Goal: Task Accomplishment & Management: Manage account settings

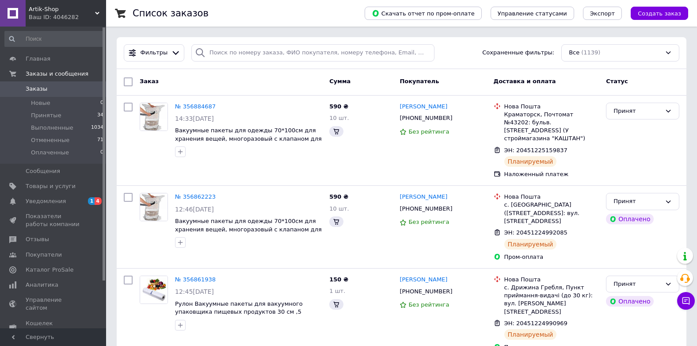
drag, startPoint x: 45, startPoint y: 199, endPoint x: 264, endPoint y: 136, distance: 227.8
click at [45, 199] on span "Уведомления" at bounding box center [46, 201] width 40 height 8
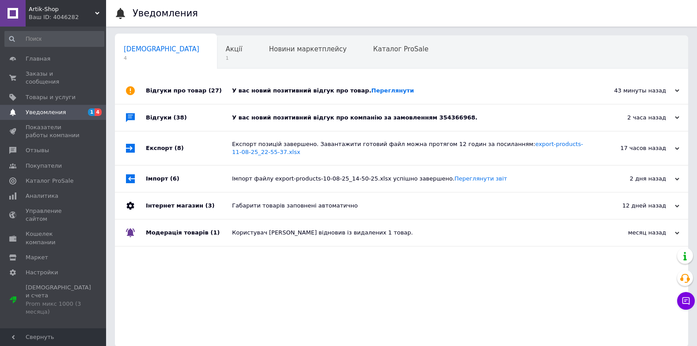
click at [276, 116] on div "У вас новий позитивний відгук про компанію за замовленням 354366968." at bounding box center [411, 118] width 359 height 8
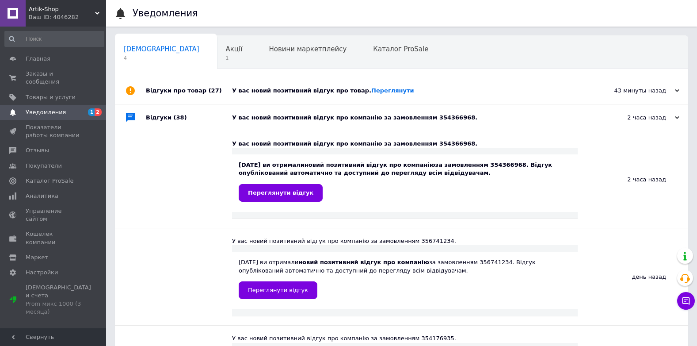
click at [282, 84] on div "У вас новий позитивний відгук про товар. [GEOGRAPHIC_DATA]" at bounding box center [411, 90] width 359 height 27
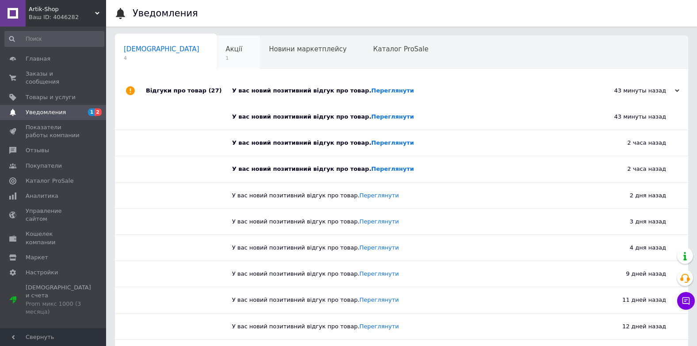
click at [226, 57] on span "1" at bounding box center [234, 58] width 17 height 7
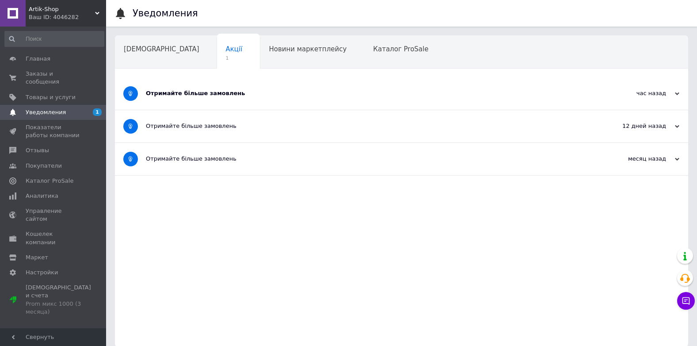
click at [168, 87] on div "Отримайте більше замовлень" at bounding box center [368, 93] width 445 height 32
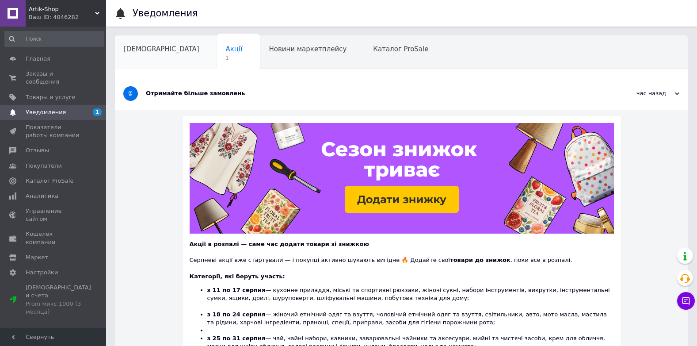
click at [156, 46] on span "[DEMOGRAPHIC_DATA]" at bounding box center [162, 49] width 76 height 8
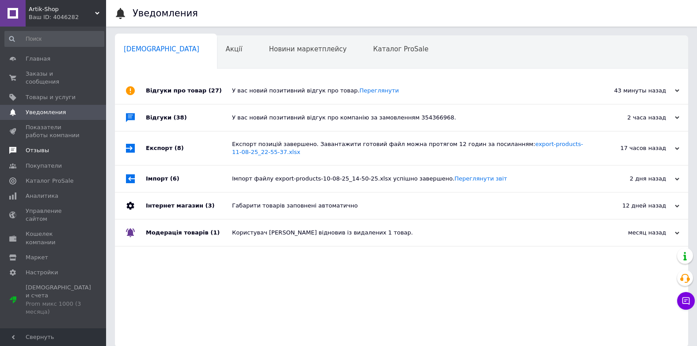
click at [43, 146] on span "Отзывы" at bounding box center [37, 150] width 23 height 8
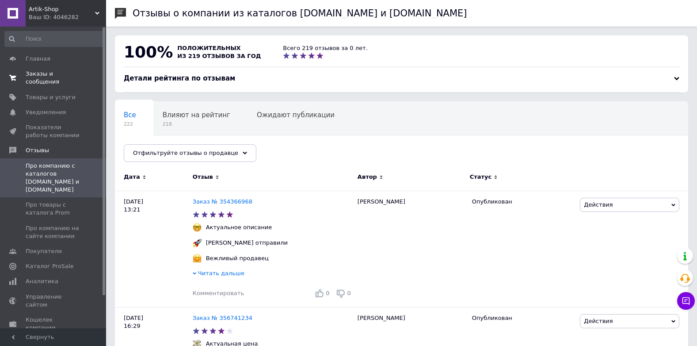
click at [62, 70] on span "Заказы и сообщения" at bounding box center [54, 78] width 56 height 16
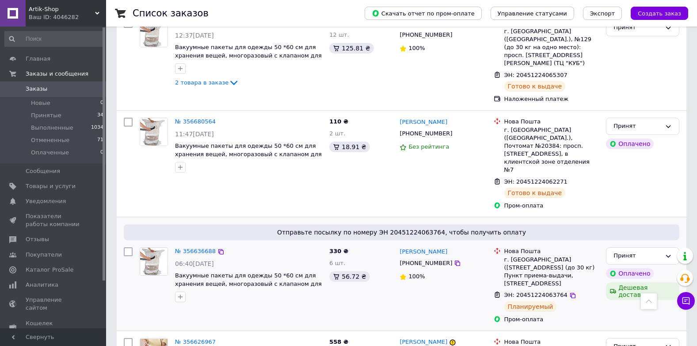
scroll to position [952, 0]
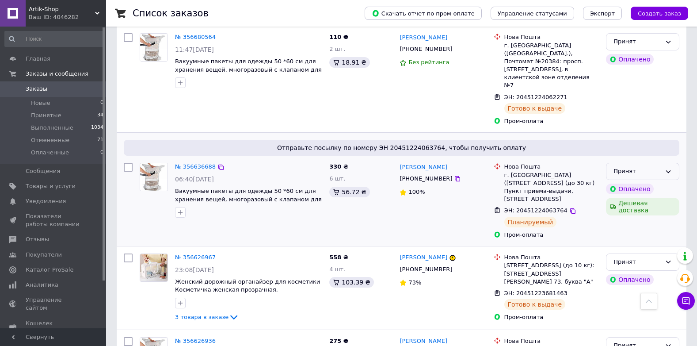
click at [637, 167] on div "Принят" at bounding box center [638, 171] width 48 height 9
click at [627, 198] on li "Отменен" at bounding box center [643, 206] width 73 height 16
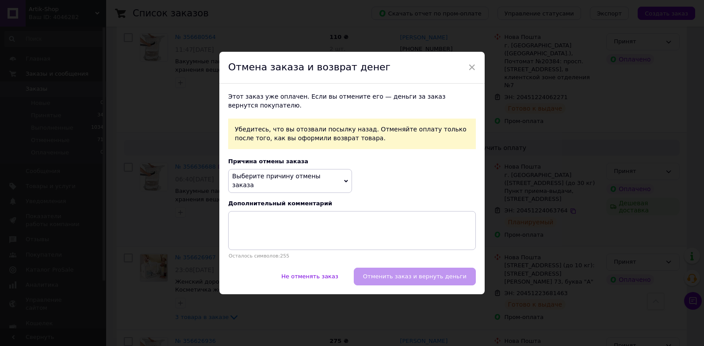
click at [294, 176] on span "Выберите причину отмены заказа" at bounding box center [276, 180] width 88 height 16
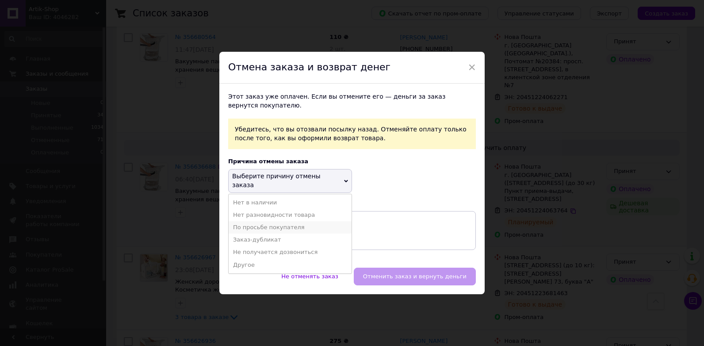
click at [282, 221] on li "По просьбе покупателя" at bounding box center [290, 227] width 123 height 12
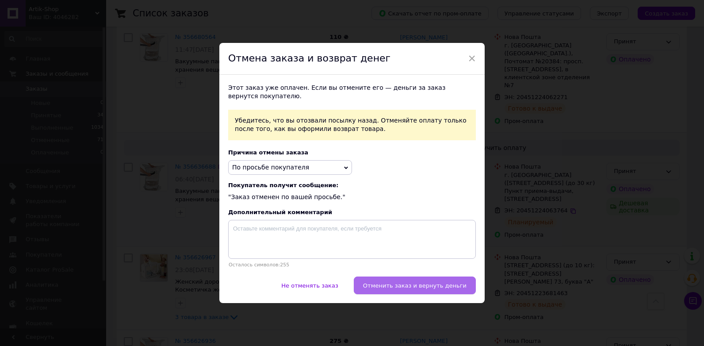
click at [404, 281] on button "Отменить заказ и вернуть деньги" at bounding box center [415, 285] width 122 height 18
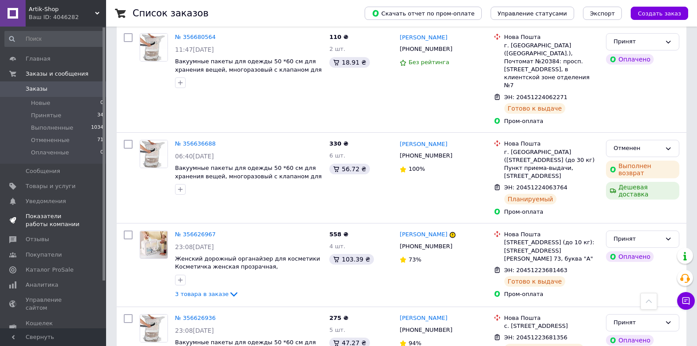
click at [56, 224] on span "Показатели работы компании" at bounding box center [54, 220] width 56 height 16
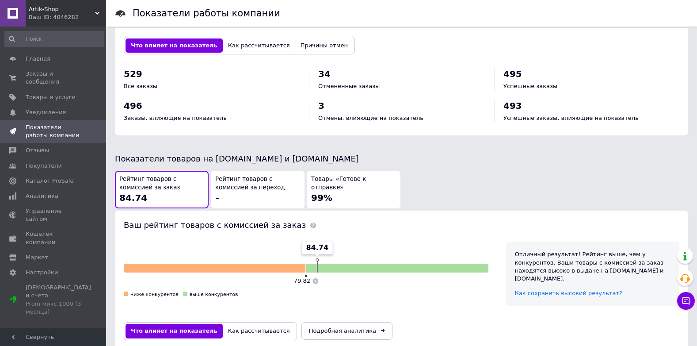
scroll to position [354, 0]
click at [349, 184] on div "Товары «Готово к отправке» 99%" at bounding box center [353, 189] width 85 height 29
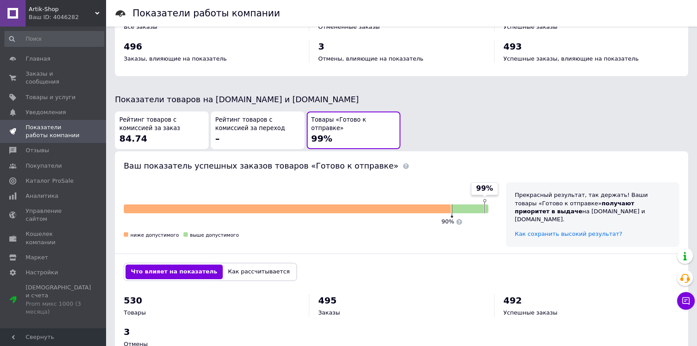
scroll to position [437, 0]
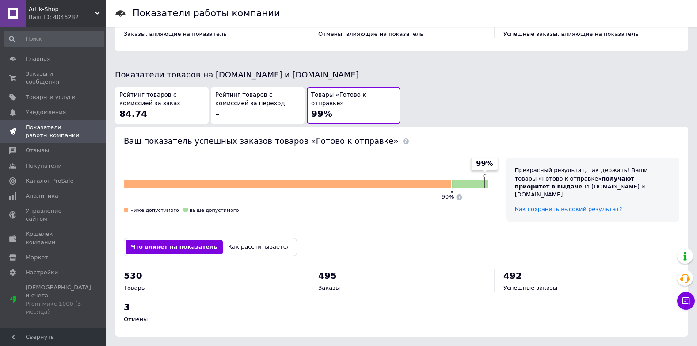
click at [187, 104] on span "Рейтинг товаров с комиссией за заказ" at bounding box center [161, 99] width 85 height 16
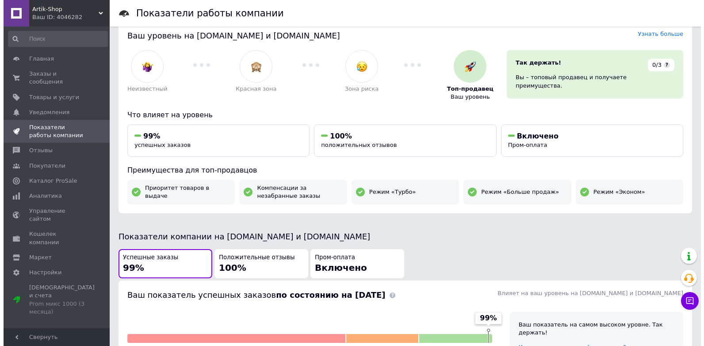
scroll to position [0, 0]
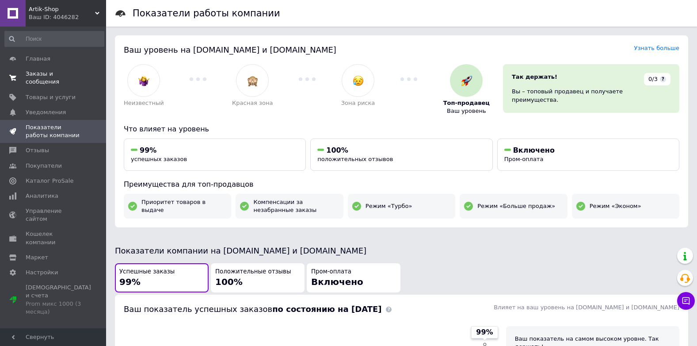
click at [46, 73] on span "Заказы и сообщения" at bounding box center [54, 78] width 56 height 16
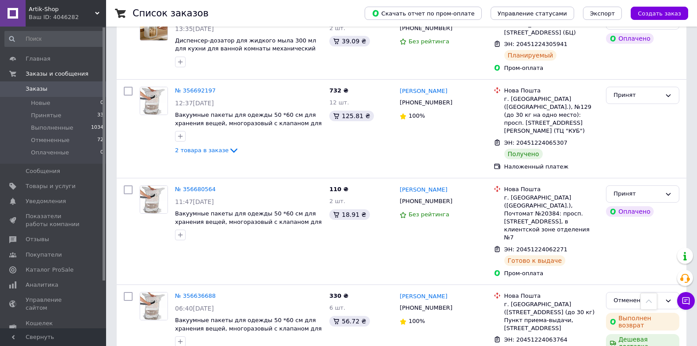
scroll to position [888, 0]
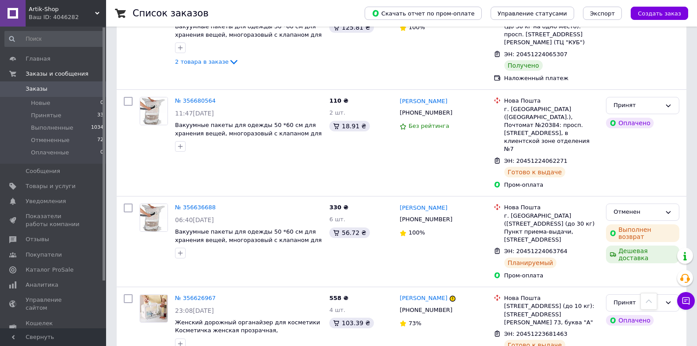
click at [53, 90] on span "Заказы" at bounding box center [54, 89] width 56 height 8
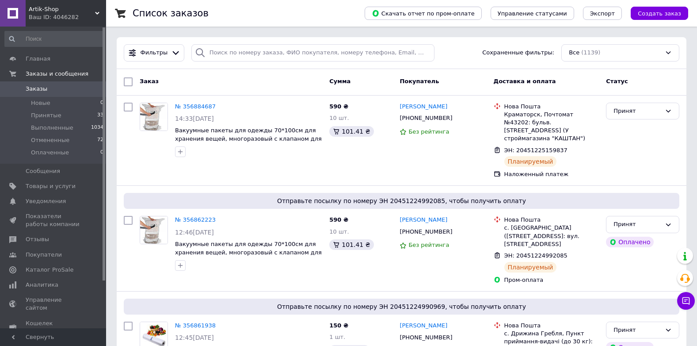
click at [89, 84] on link "Заказы 0" at bounding box center [54, 88] width 109 height 15
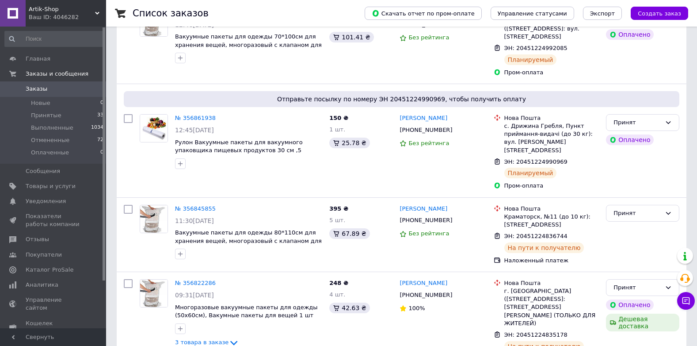
scroll to position [221, 0]
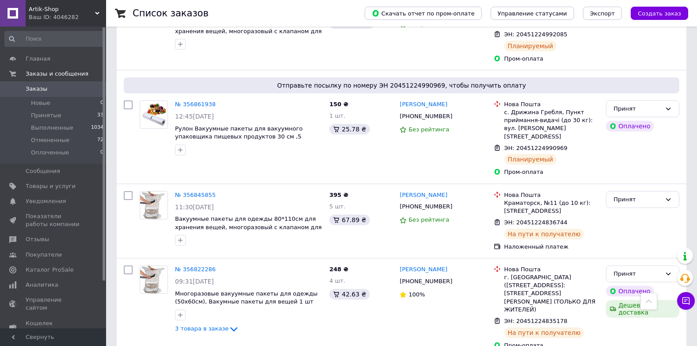
click at [57, 87] on span "Заказы" at bounding box center [54, 89] width 56 height 8
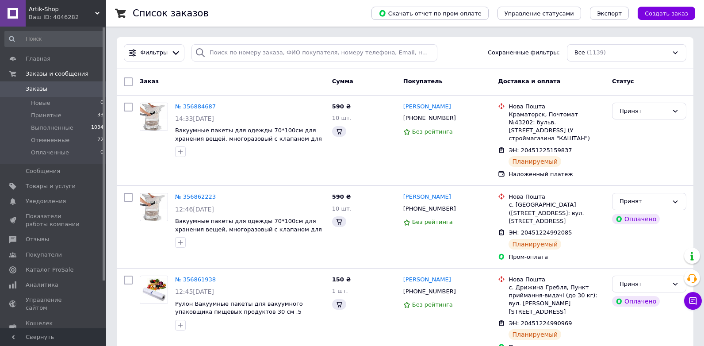
click at [45, 91] on span "Заказы" at bounding box center [54, 89] width 56 height 8
